Goal: Transaction & Acquisition: Subscribe to service/newsletter

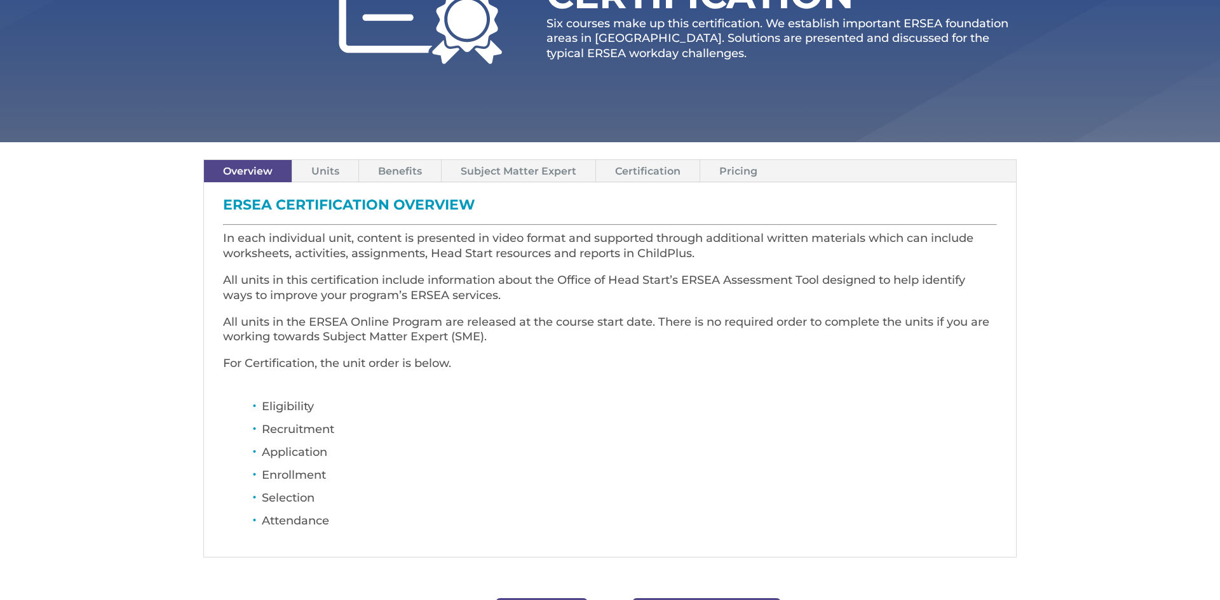
scroll to position [254, 0]
click at [330, 177] on link "Units" at bounding box center [325, 170] width 66 height 22
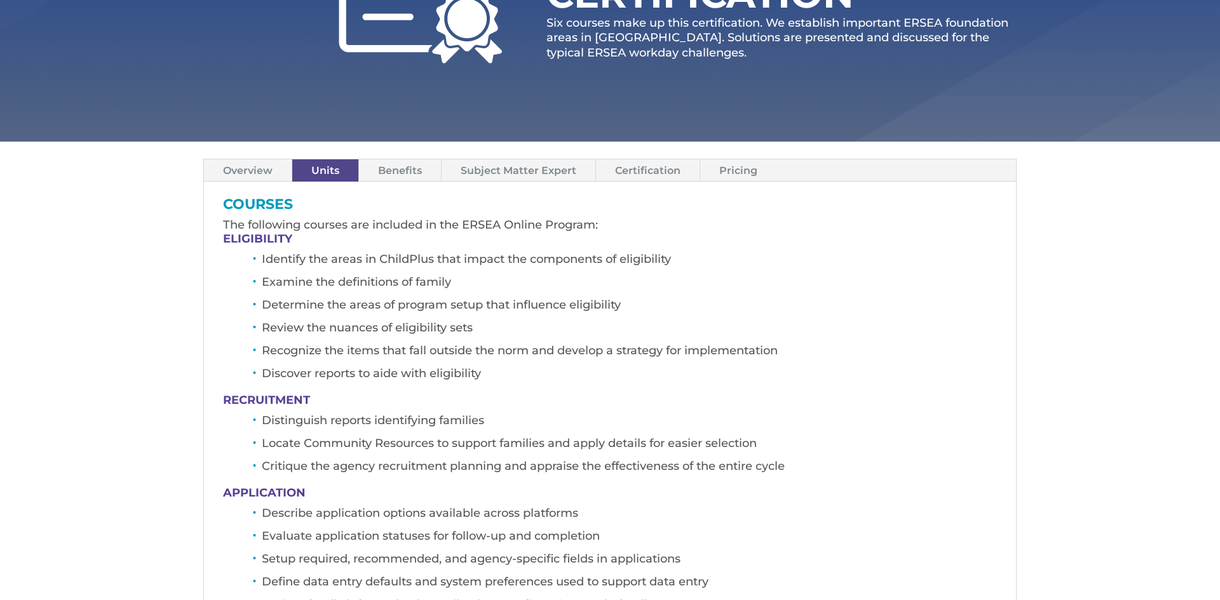
click at [403, 172] on link "Benefits" at bounding box center [400, 170] width 82 height 22
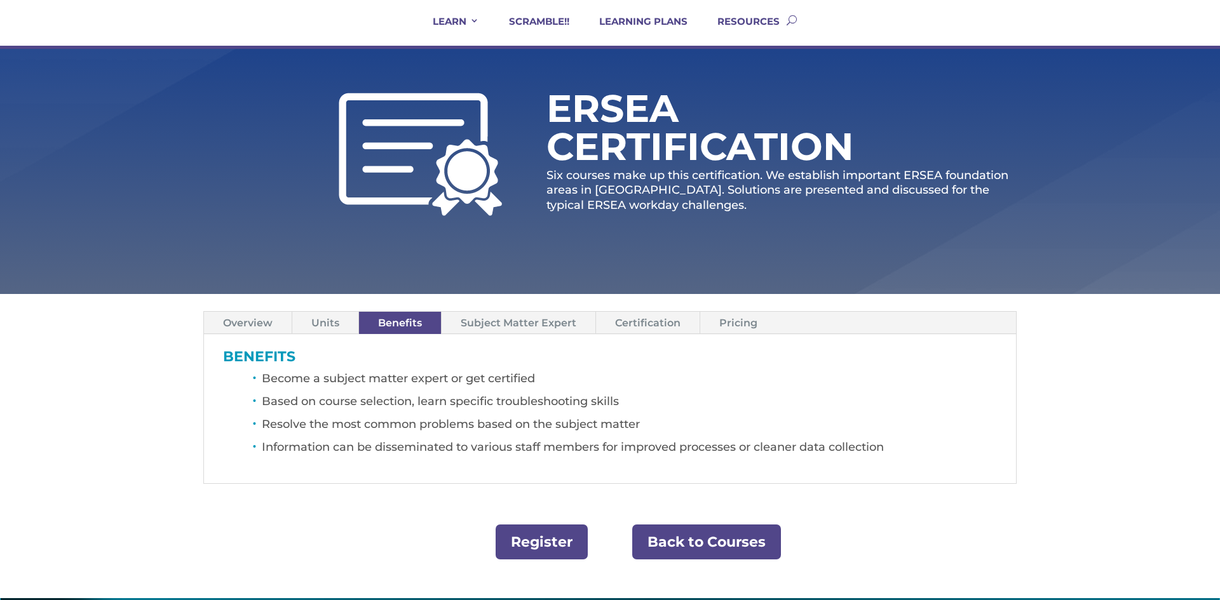
scroll to position [0, 0]
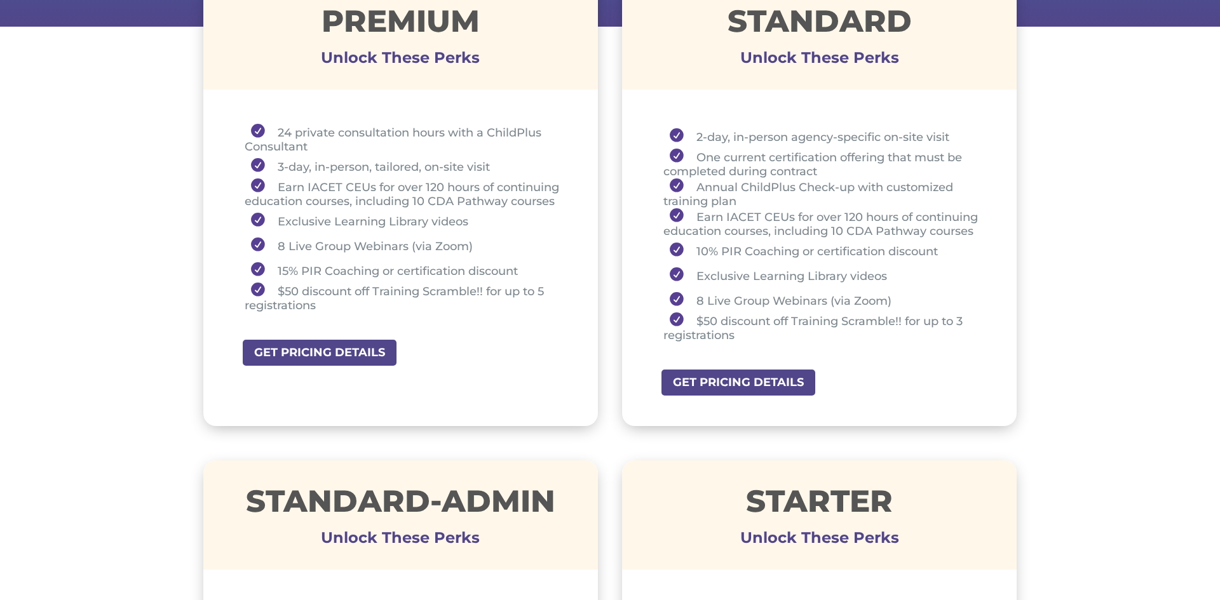
scroll to position [508, 0]
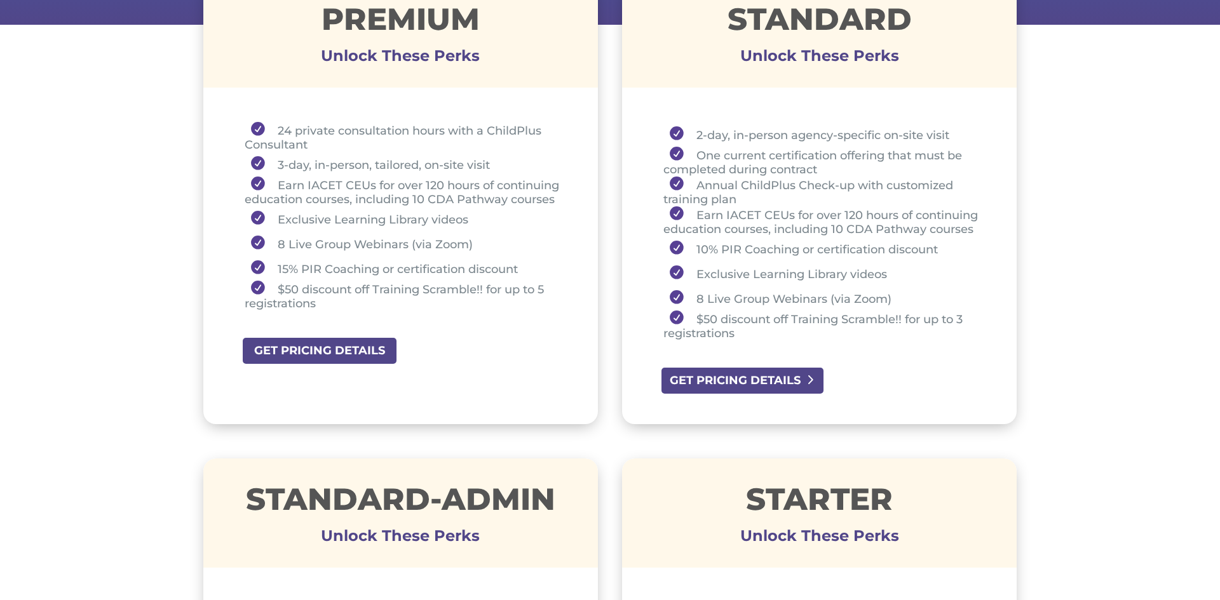
click at [768, 385] on link "GET PRICING DETAILS" at bounding box center [742, 381] width 165 height 29
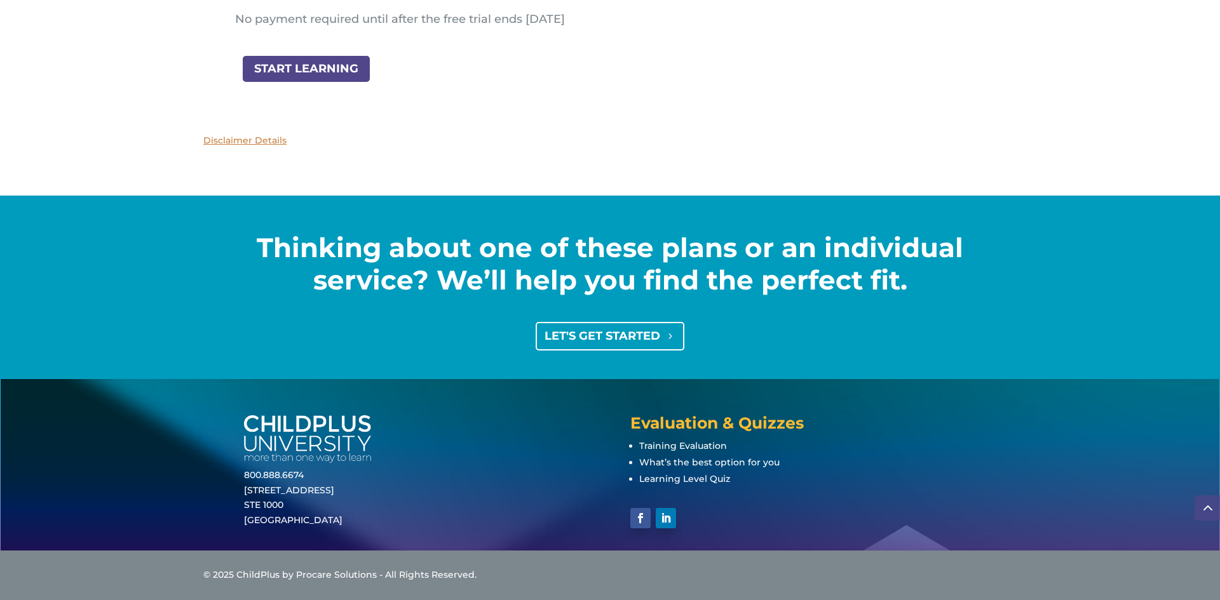
scroll to position [1649, 0]
click at [632, 330] on link "LET'S GET STARTED" at bounding box center [610, 336] width 149 height 29
